Goal: Task Accomplishment & Management: Manage account settings

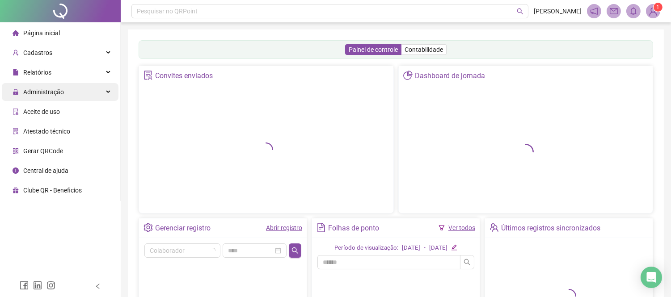
click at [72, 92] on div "Administração" at bounding box center [60, 92] width 117 height 18
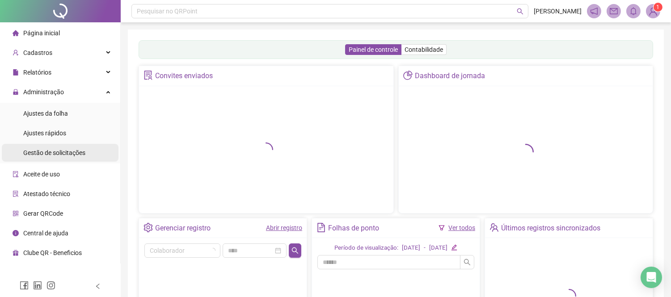
click at [80, 154] on span "Gestão de solicitações" at bounding box center [54, 152] width 62 height 7
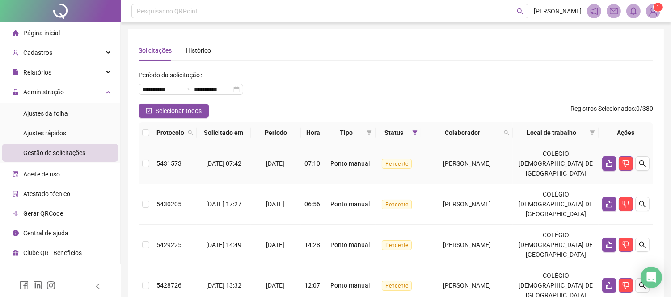
click at [478, 160] on span "[PERSON_NAME]" at bounding box center [467, 163] width 48 height 7
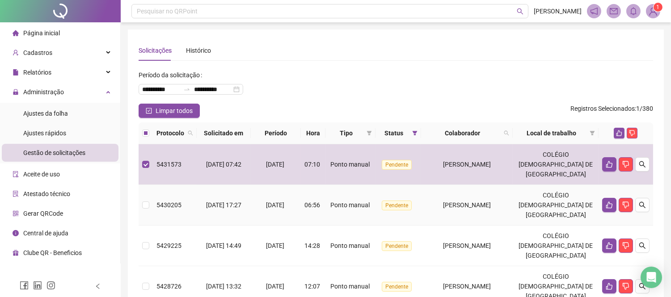
click at [486, 214] on td "[PERSON_NAME]" at bounding box center [467, 205] width 92 height 41
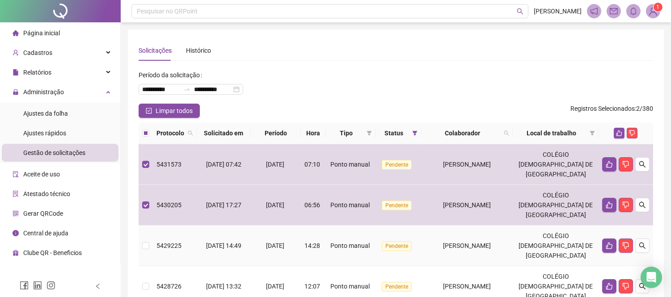
click at [489, 250] on span "[PERSON_NAME]" at bounding box center [467, 245] width 48 height 7
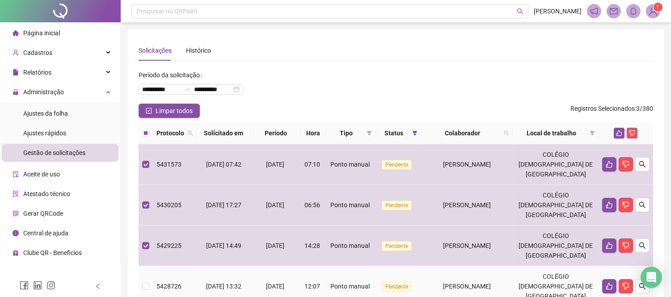
click at [491, 279] on td "[PERSON_NAME]" at bounding box center [467, 286] width 92 height 41
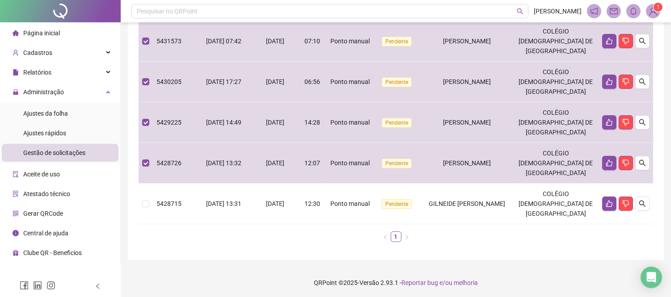
scroll to position [124, 0]
click at [497, 200] on span "GILNEIDE [PERSON_NAME]" at bounding box center [467, 202] width 76 height 7
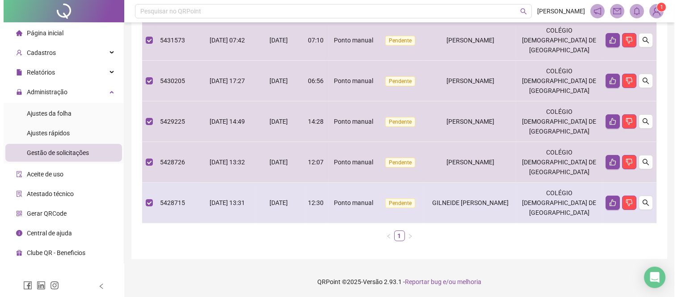
scroll to position [75, 0]
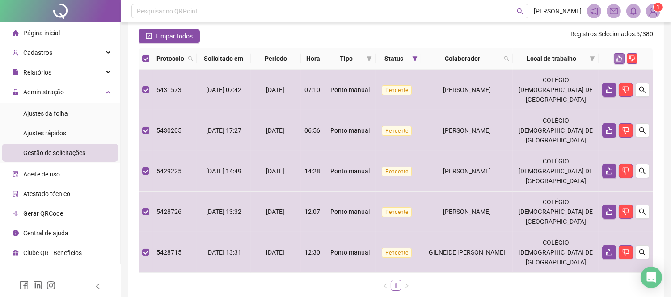
click at [615, 59] on button "button" at bounding box center [619, 58] width 11 height 11
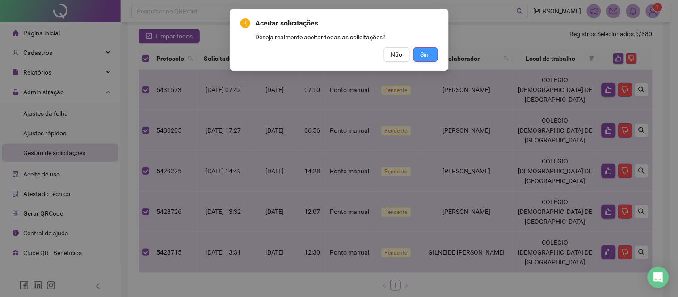
click at [418, 54] on button "Sim" at bounding box center [426, 54] width 25 height 14
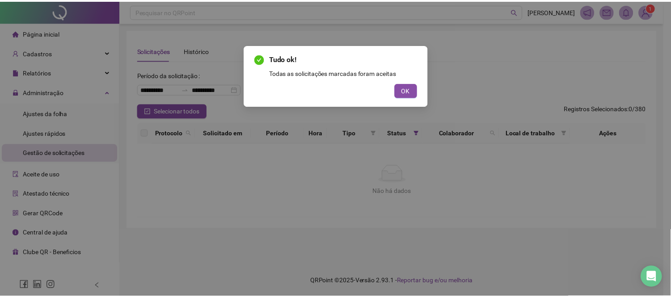
scroll to position [0, 0]
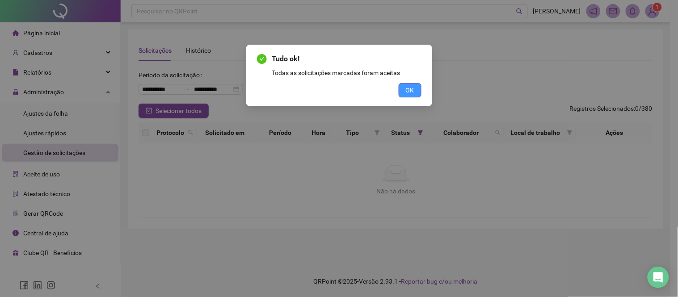
click at [421, 93] on button "OK" at bounding box center [410, 90] width 23 height 14
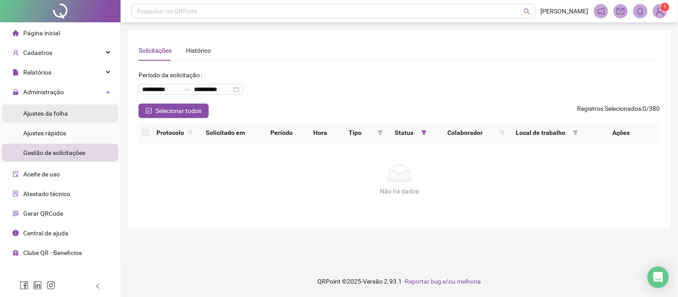
click at [69, 111] on li "Ajustes da folha" at bounding box center [60, 114] width 117 height 18
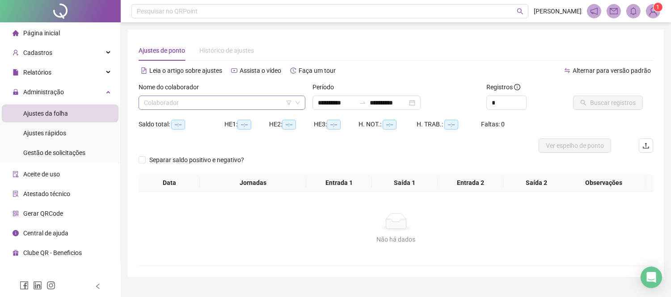
click at [246, 103] on input "search" at bounding box center [218, 102] width 148 height 13
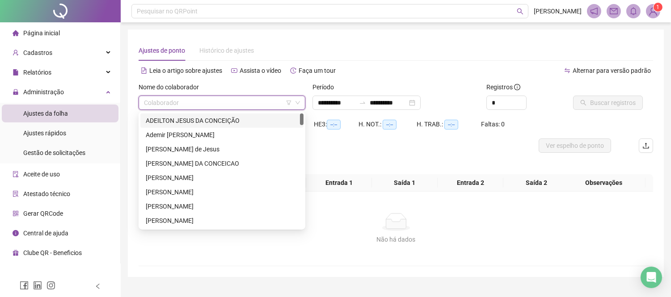
click at [240, 123] on div "ADEILTON JESUS DA CONCEIÇÃO" at bounding box center [222, 121] width 152 height 10
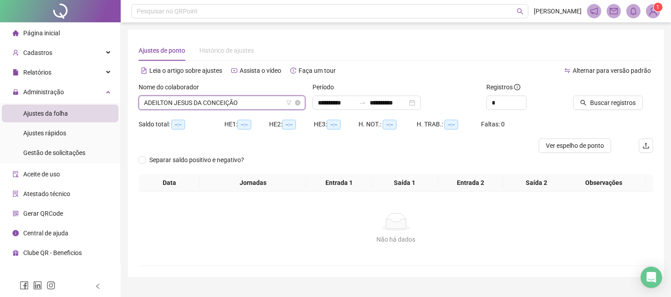
click at [234, 98] on span "ADEILTON JESUS DA CONCEIÇÃO" at bounding box center [222, 102] width 156 height 13
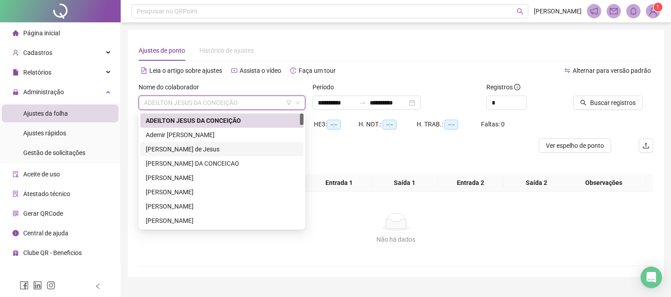
click at [367, 156] on div "Separar saldo positivo e negativo?" at bounding box center [396, 163] width 515 height 21
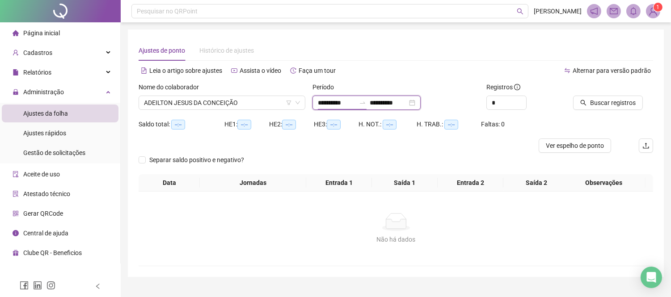
click at [347, 98] on input "**********" at bounding box center [337, 103] width 38 height 10
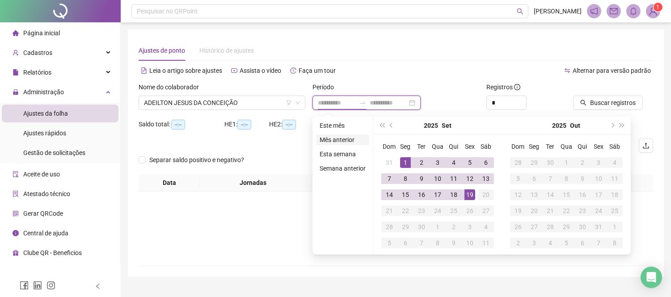
type input "**********"
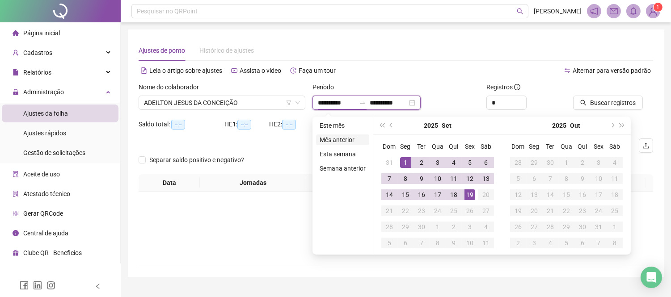
type input "**********"
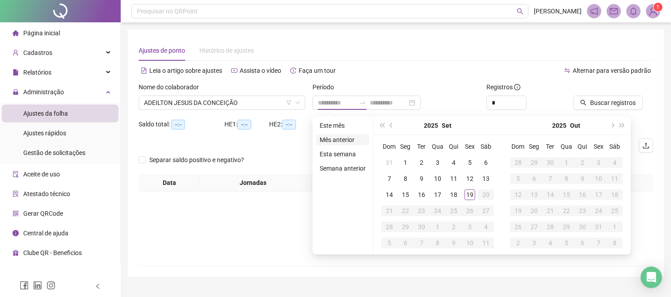
click at [336, 141] on li "Mês anterior" at bounding box center [342, 140] width 53 height 11
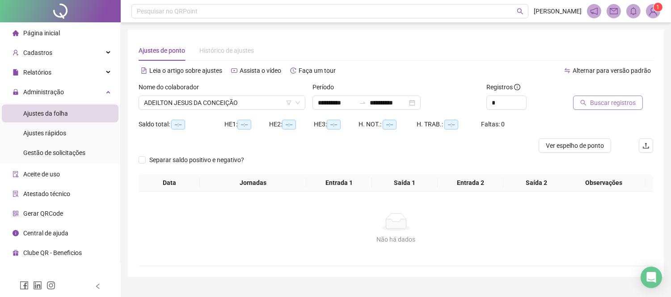
click at [632, 101] on span "Buscar registros" at bounding box center [613, 103] width 46 height 10
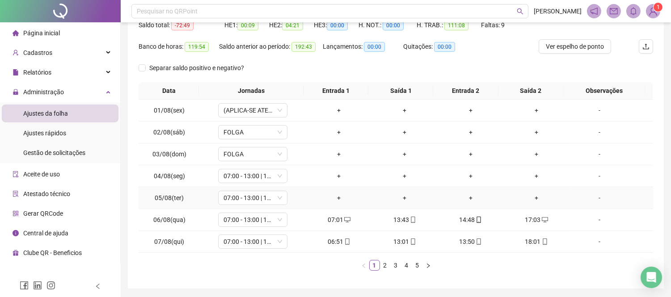
scroll to position [129, 0]
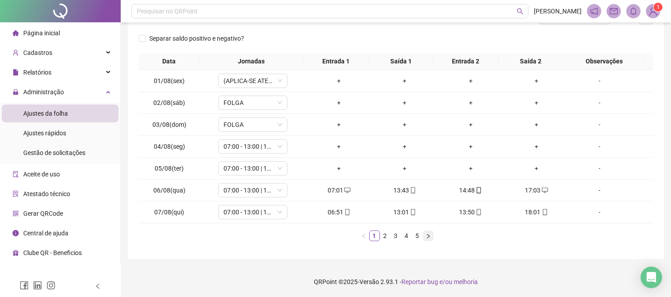
click at [428, 237] on icon "right" at bounding box center [428, 236] width 5 height 5
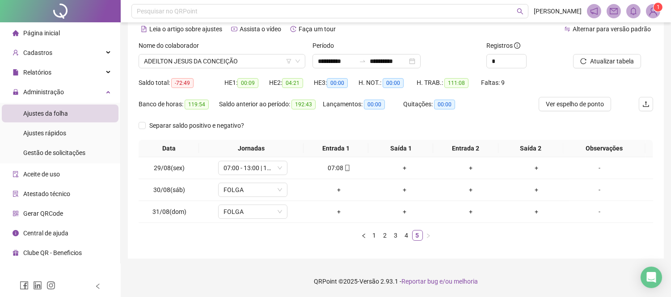
scroll to position [41, 0]
click at [376, 237] on link "1" at bounding box center [375, 236] width 10 height 10
